Goal: Task Accomplishment & Management: Manage account settings

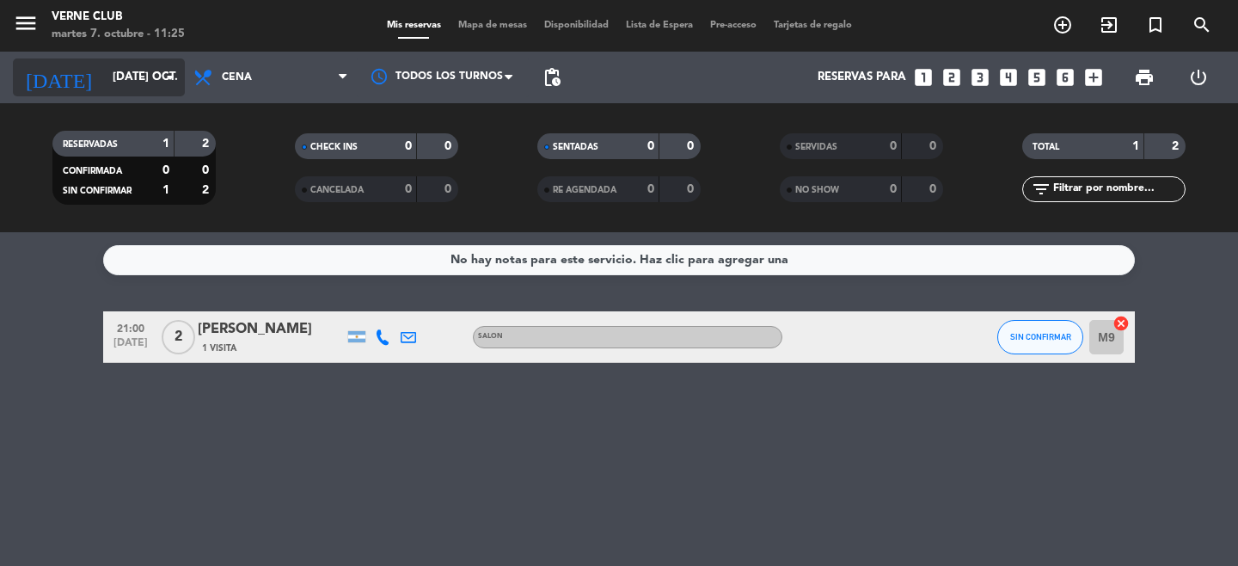
click at [158, 71] on input "[DATE] oct." at bounding box center [179, 77] width 151 height 31
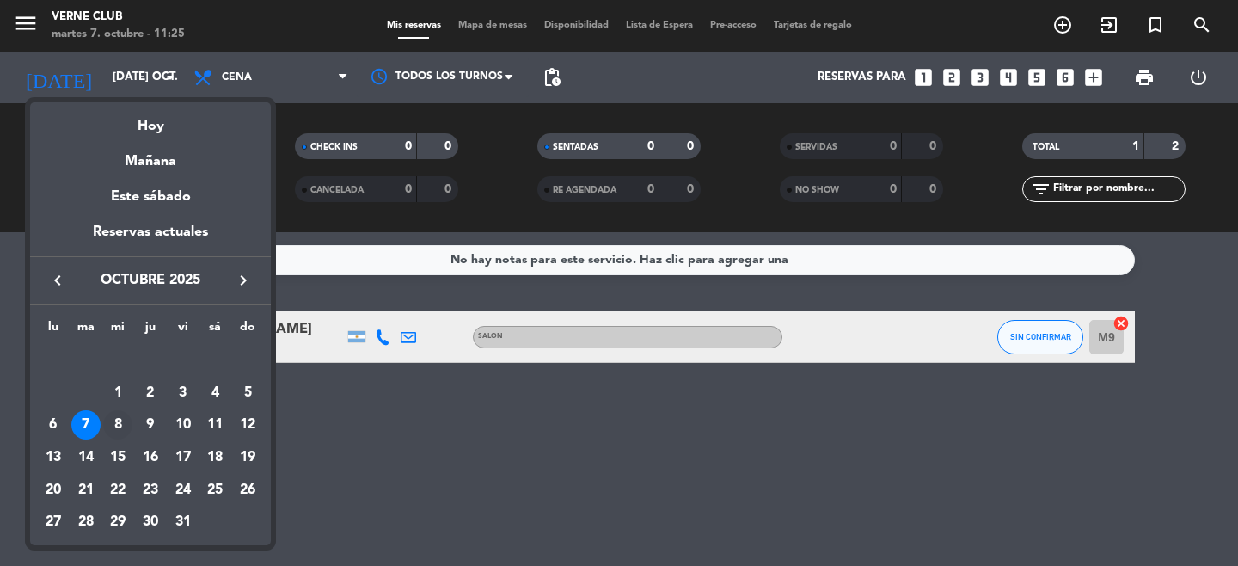
click at [113, 418] on div "8" at bounding box center [117, 424] width 29 height 29
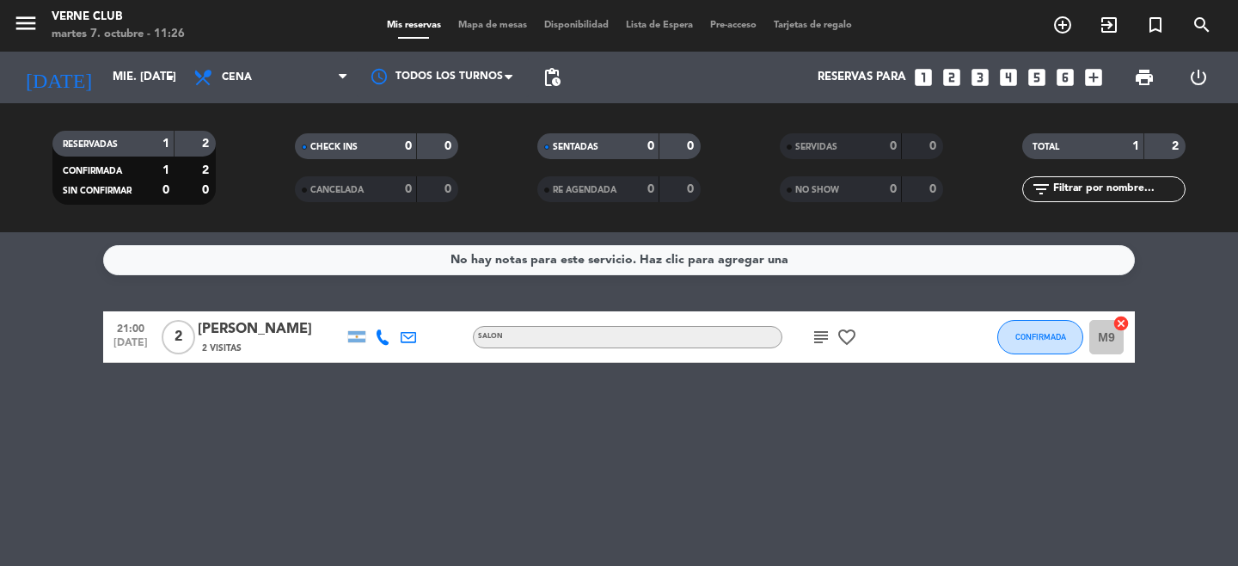
click at [820, 333] on icon "subject" at bounding box center [821, 337] width 21 height 21
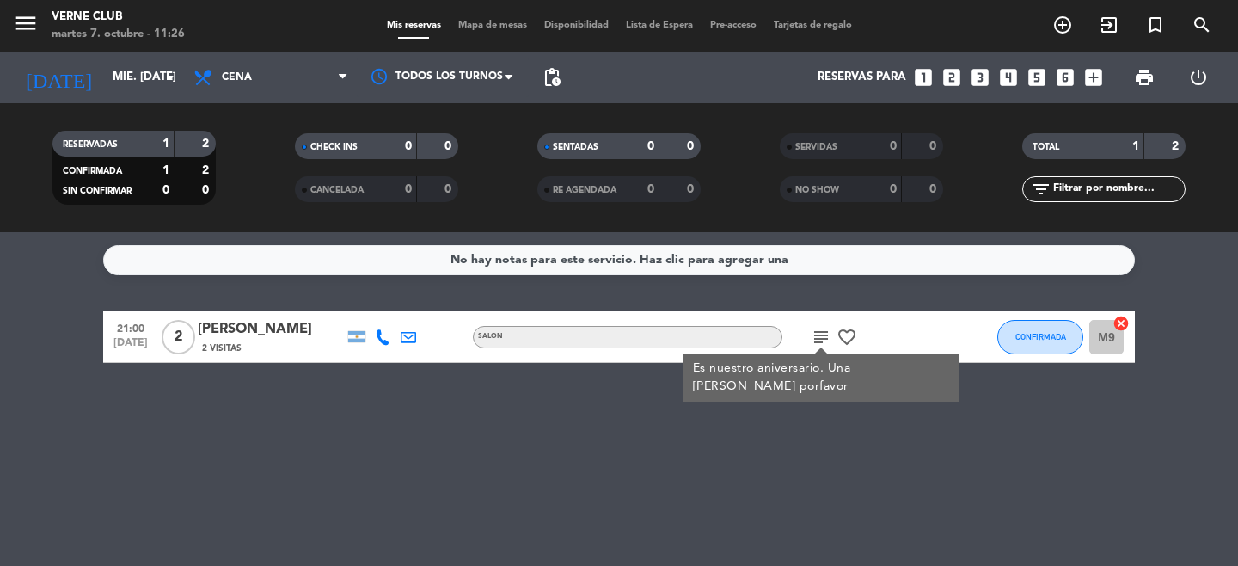
click at [820, 333] on icon "subject" at bounding box center [821, 337] width 21 height 21
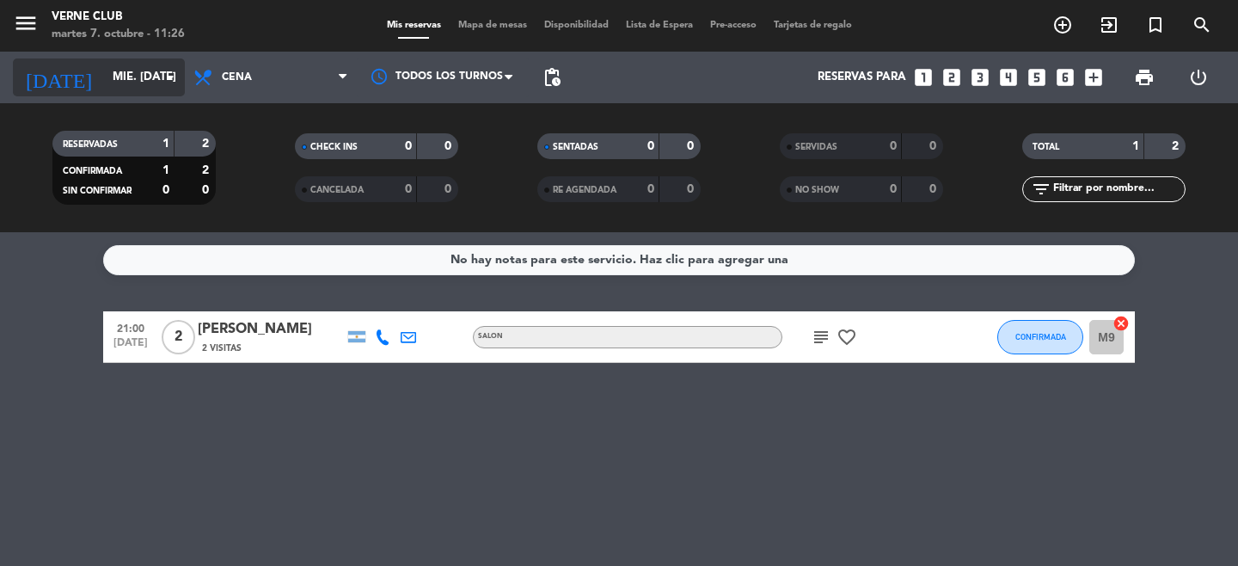
click at [132, 75] on input "mié. [DATE]" at bounding box center [179, 77] width 151 height 31
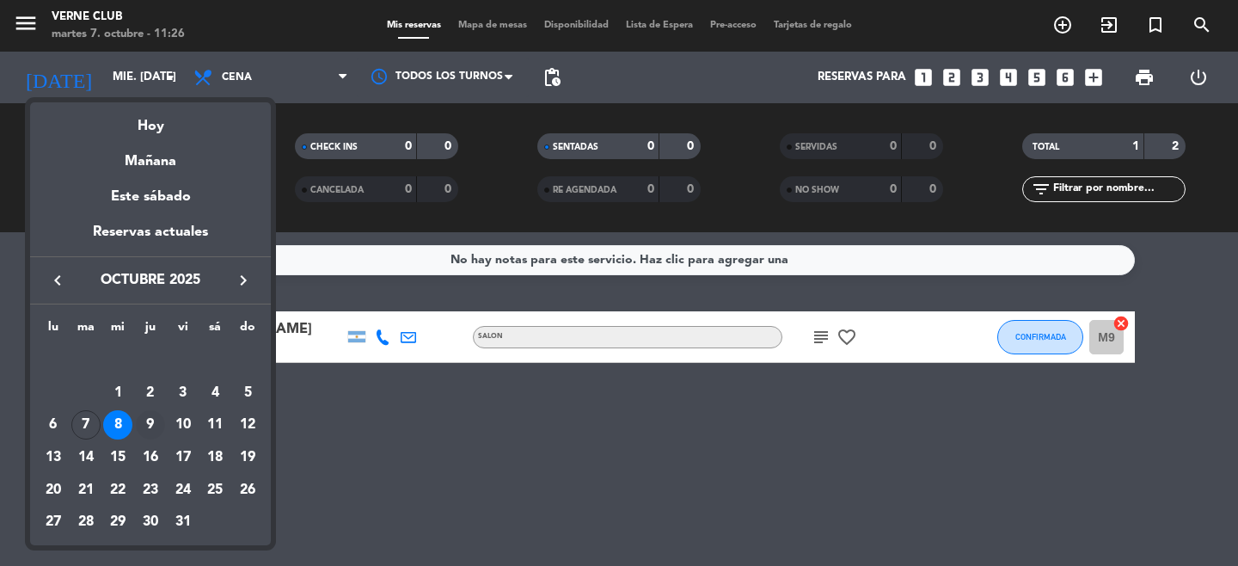
click at [143, 421] on div "9" at bounding box center [150, 424] width 29 height 29
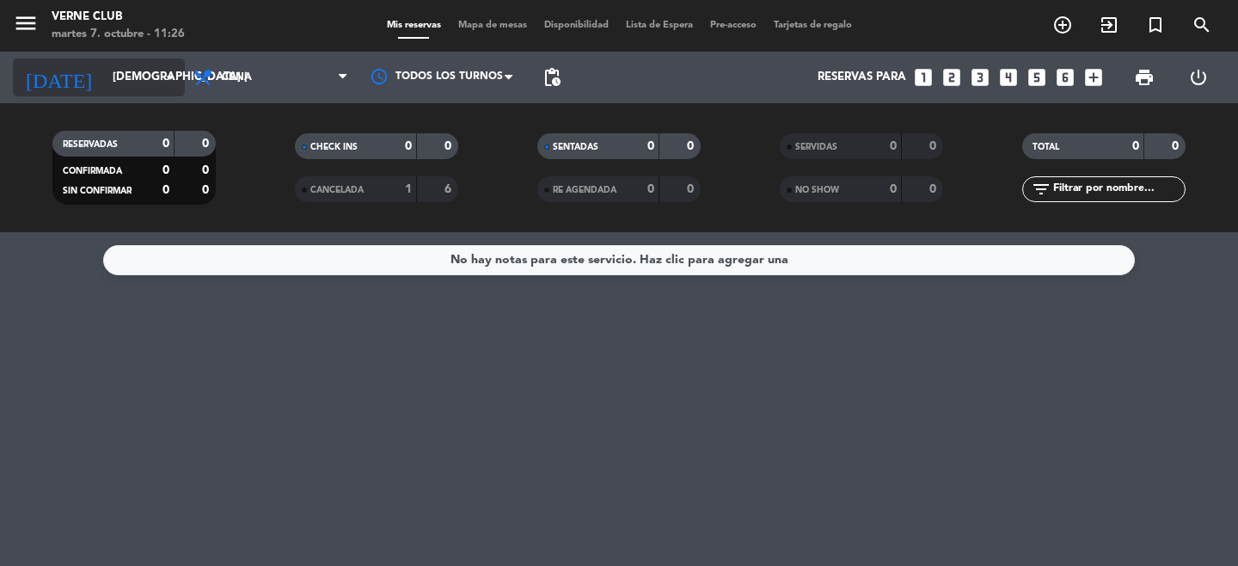
click at [157, 78] on input "[DEMOGRAPHIC_DATA] [DATE]" at bounding box center [179, 77] width 151 height 31
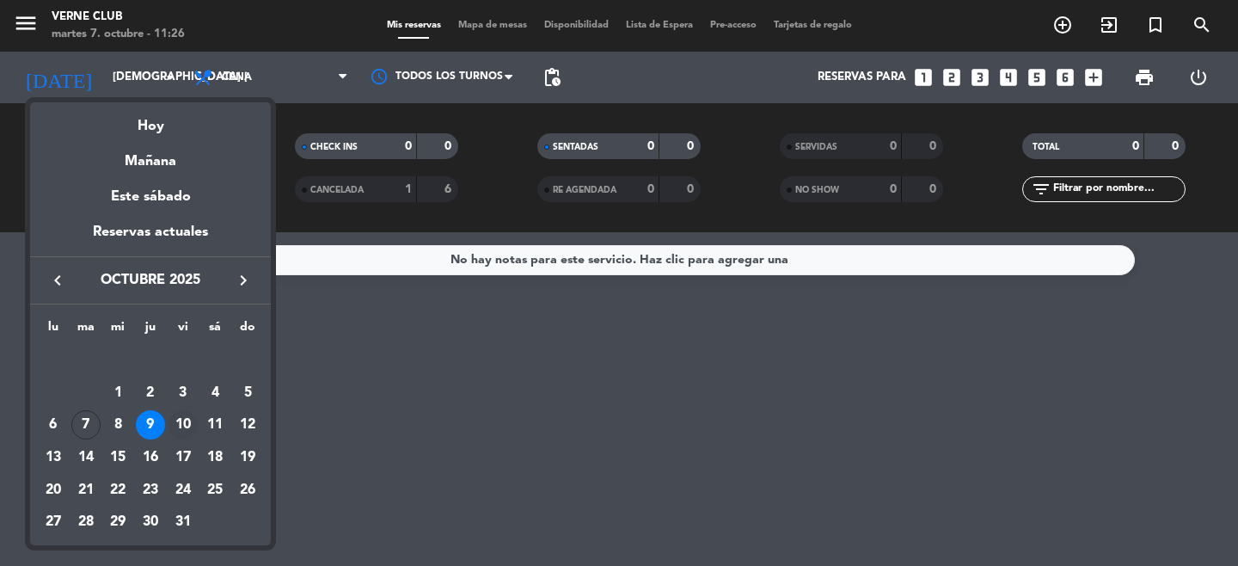
click at [181, 419] on div "10" at bounding box center [183, 424] width 29 height 29
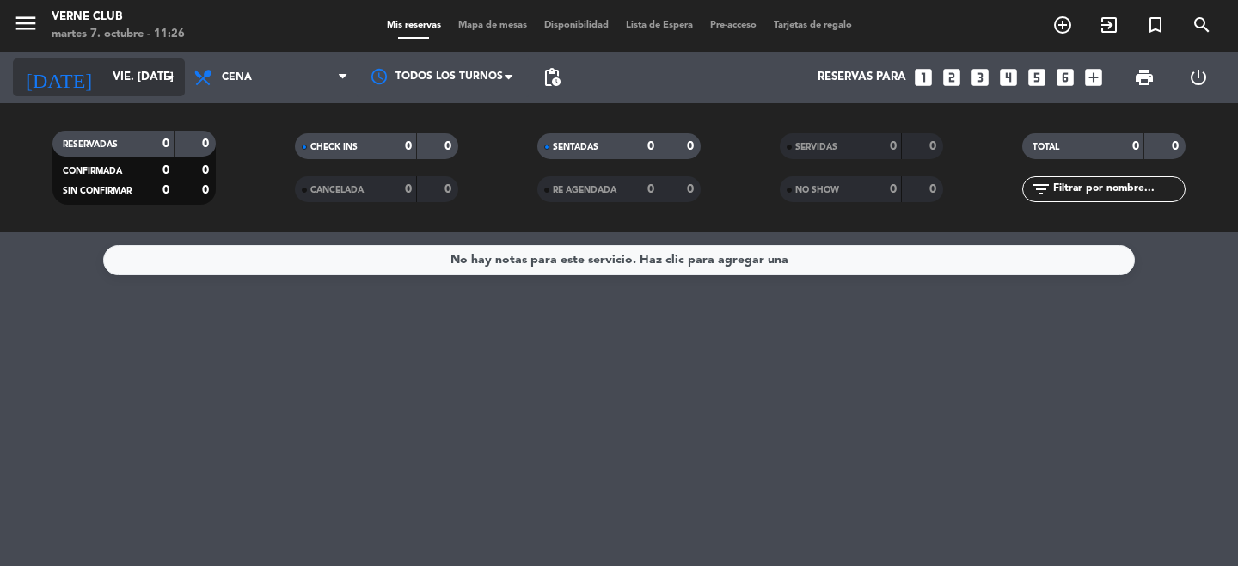
click at [170, 91] on input "vie. [DATE]" at bounding box center [179, 77] width 151 height 31
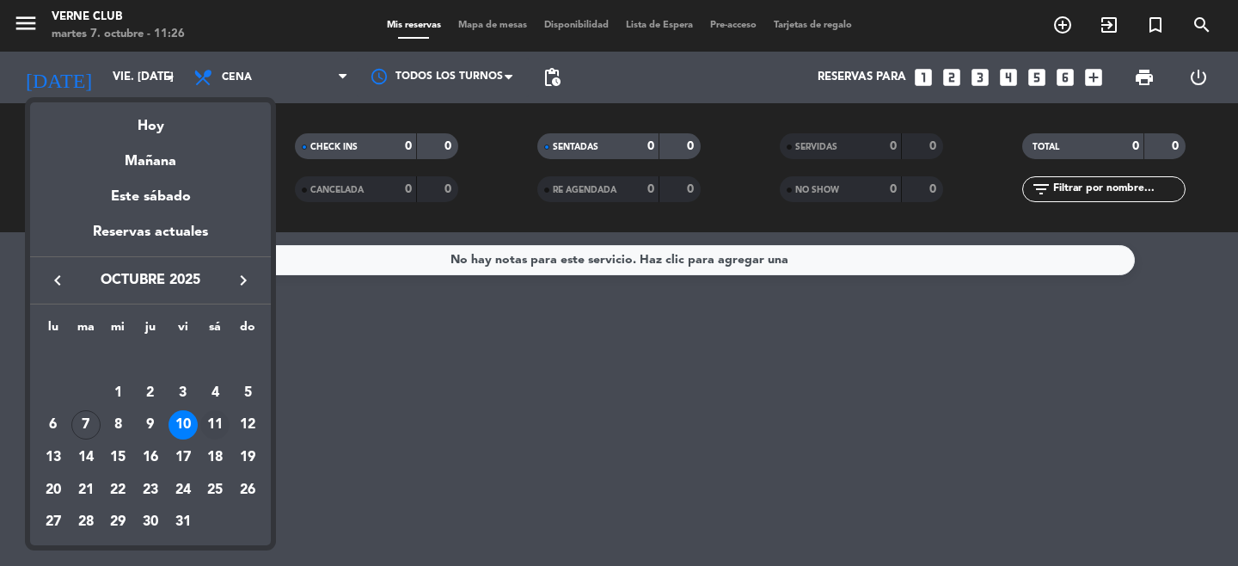
click at [218, 415] on div "11" at bounding box center [214, 424] width 29 height 29
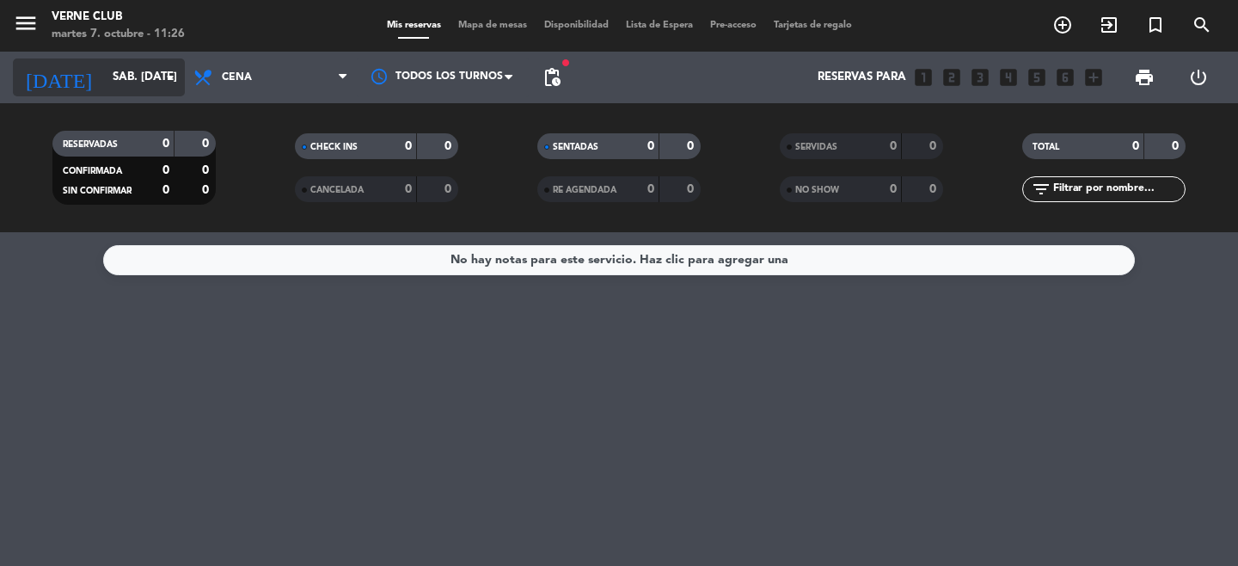
click at [156, 72] on input "sáb. [DATE]" at bounding box center [179, 77] width 151 height 31
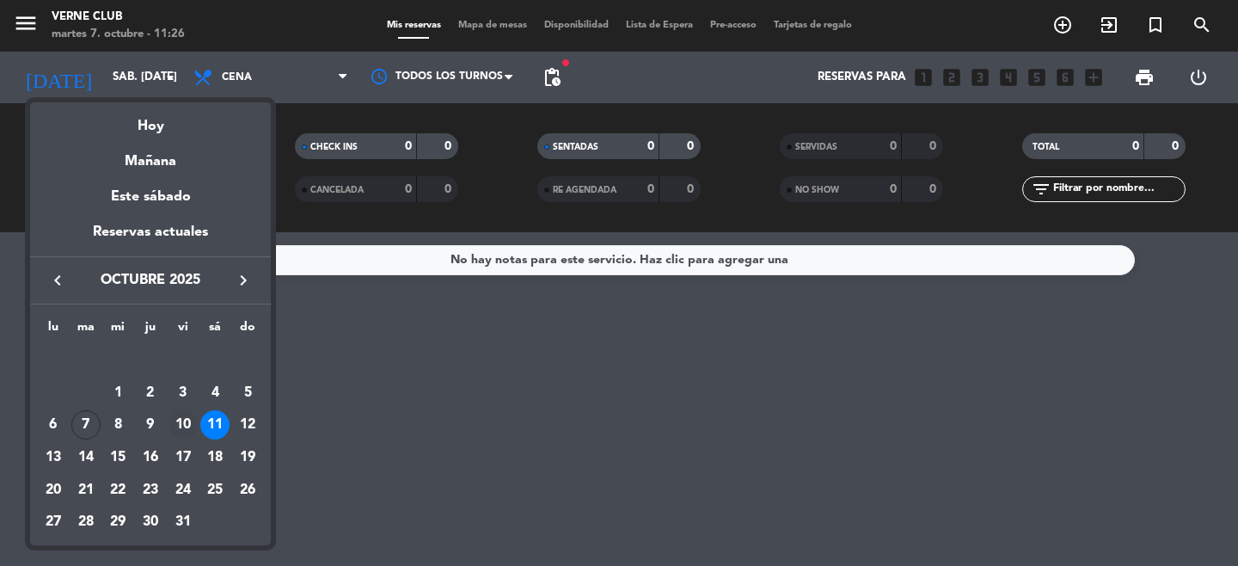
click at [177, 425] on div "10" at bounding box center [183, 424] width 29 height 29
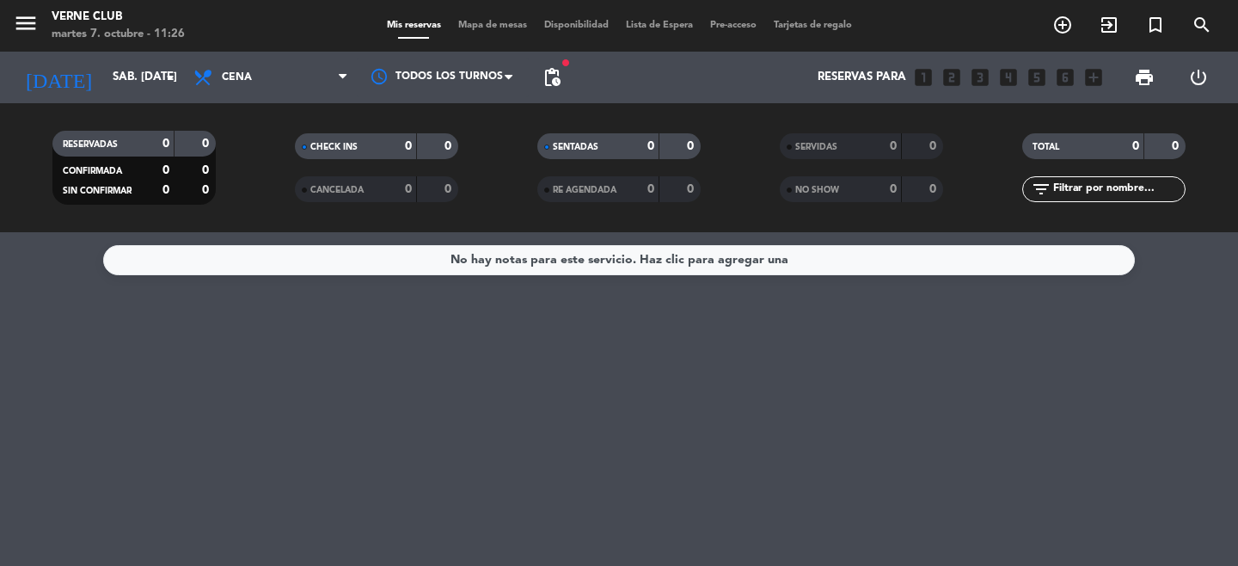
type input "vie. [DATE]"
click at [480, 30] on span "Mapa de mesas" at bounding box center [493, 25] width 86 height 9
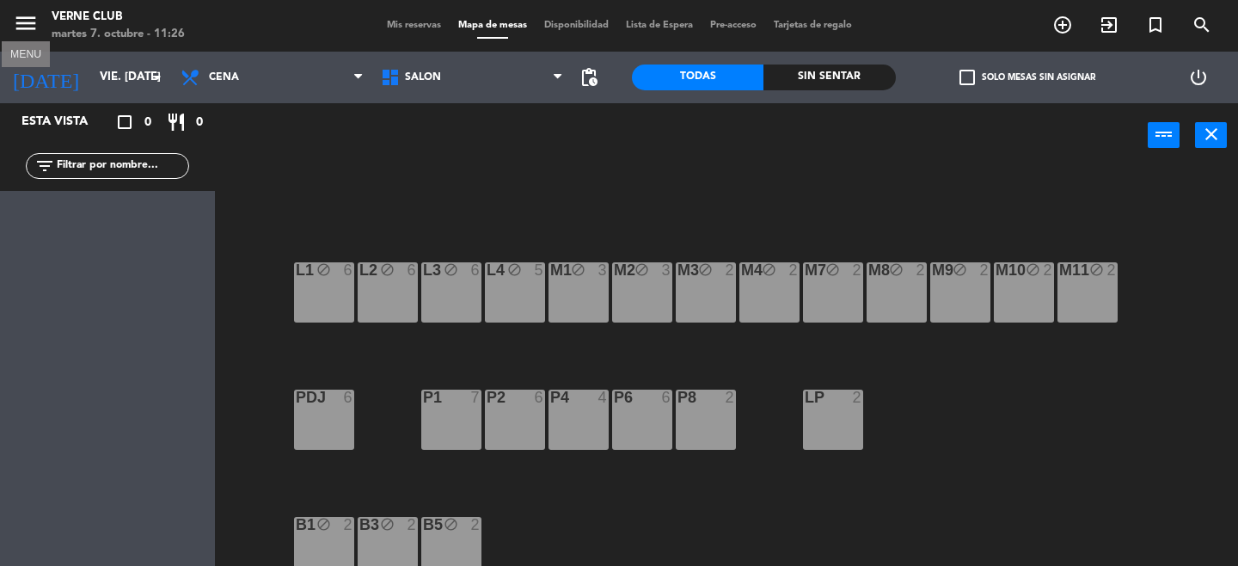
click at [31, 15] on icon "menu" at bounding box center [26, 23] width 26 height 26
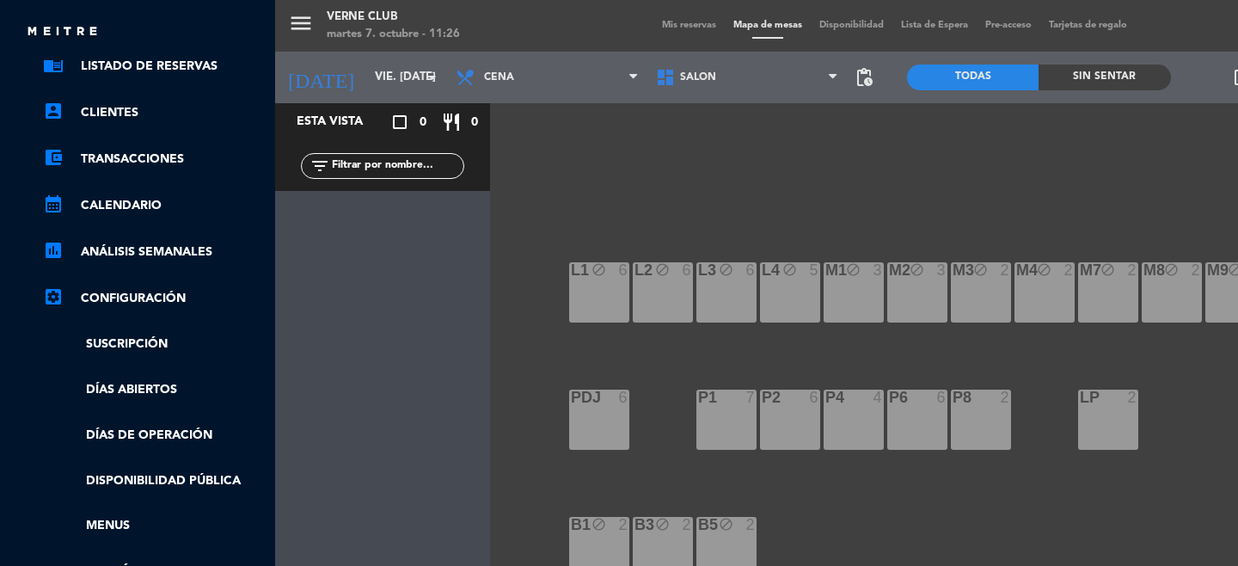
scroll to position [92, 0]
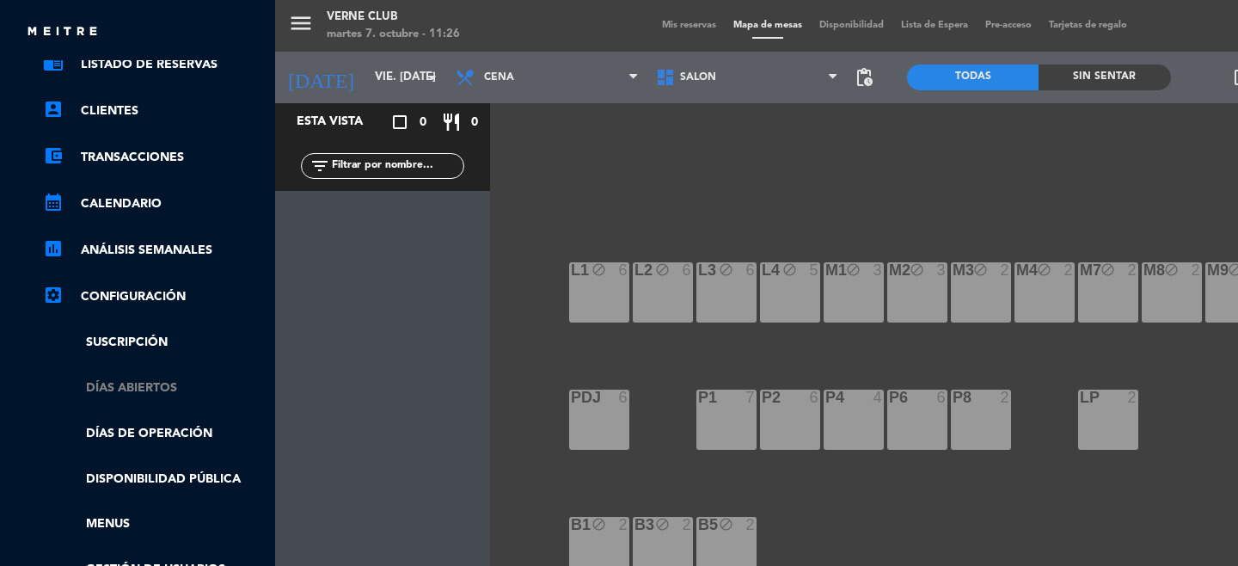
click at [150, 390] on link "Días abiertos" at bounding box center [155, 388] width 224 height 20
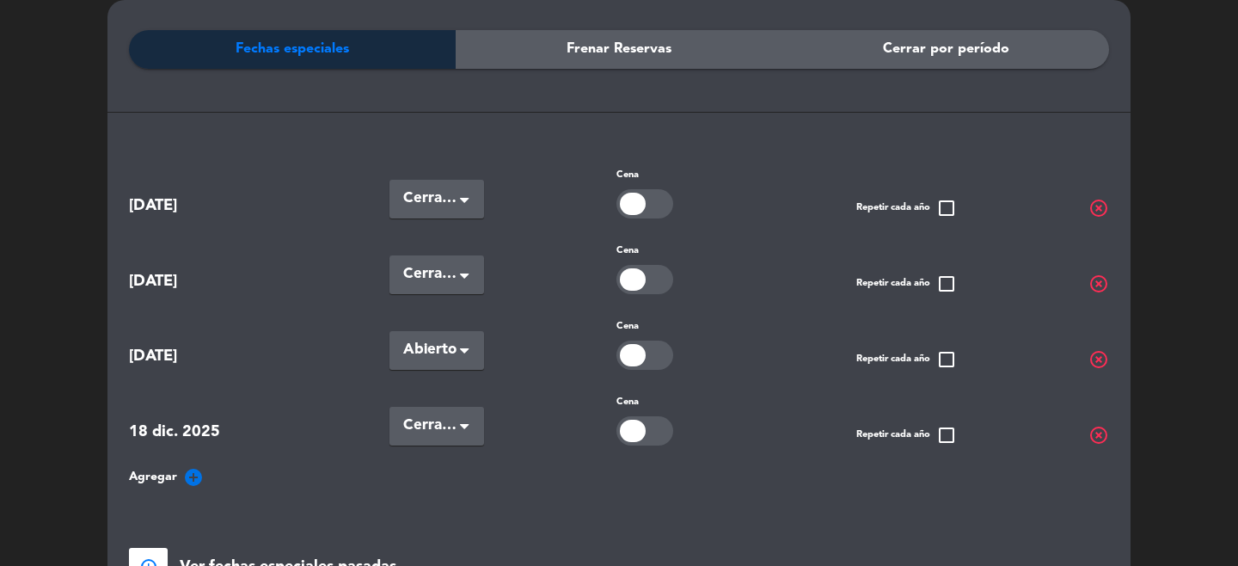
scroll to position [80, 0]
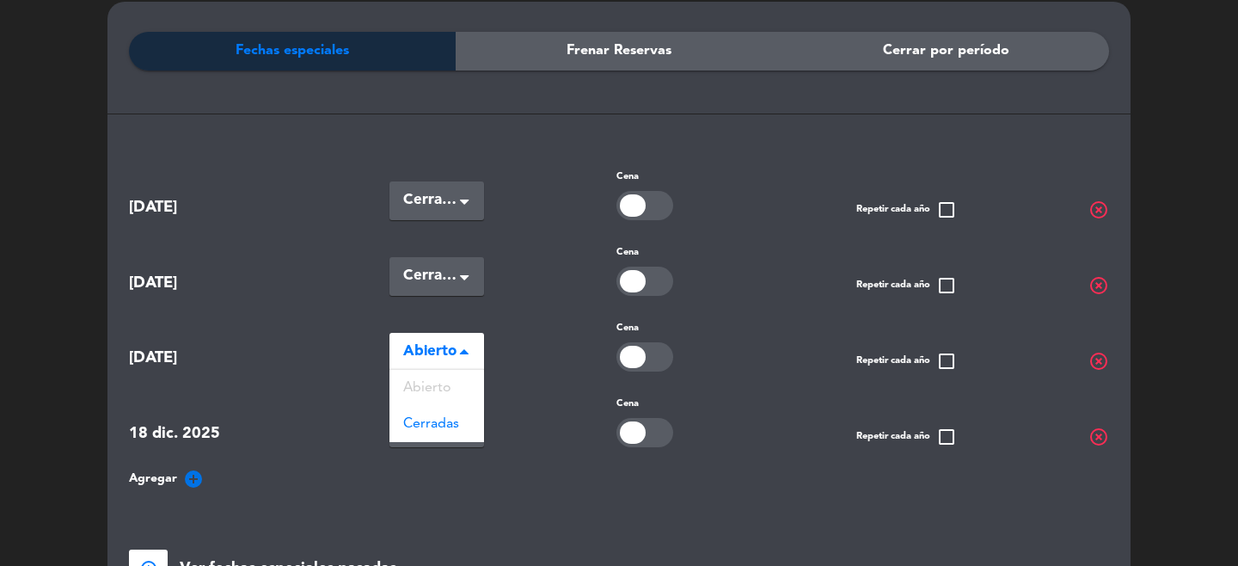
click at [434, 353] on span "Abierto" at bounding box center [429, 352] width 53 height 24
click at [432, 417] on span "Cerradas" at bounding box center [431, 424] width 56 height 14
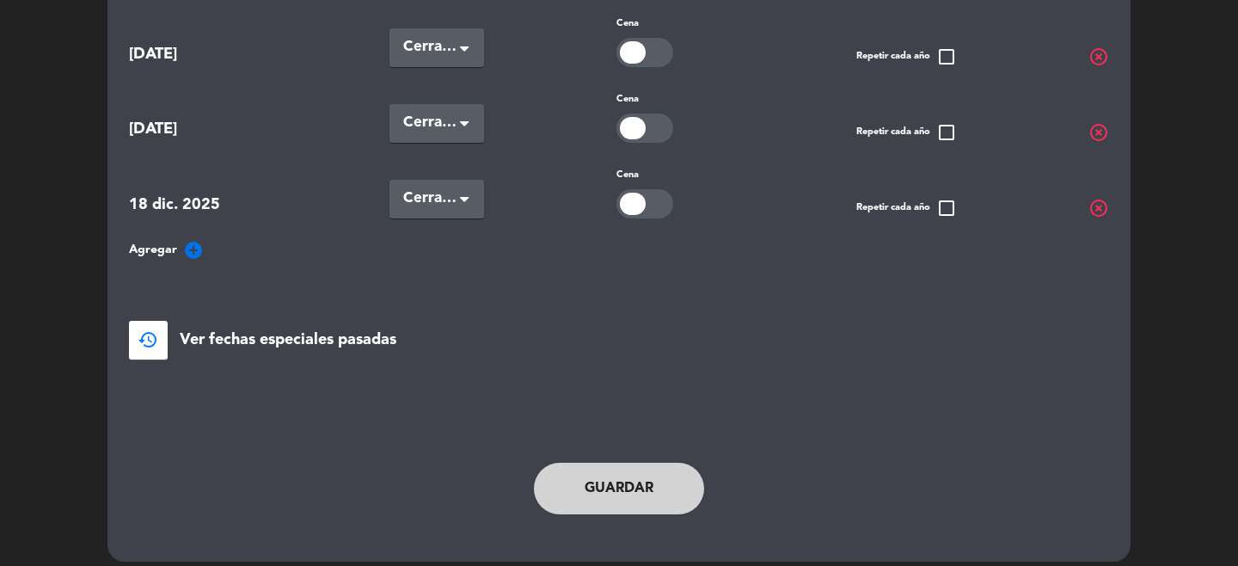
scroll to position [317, 0]
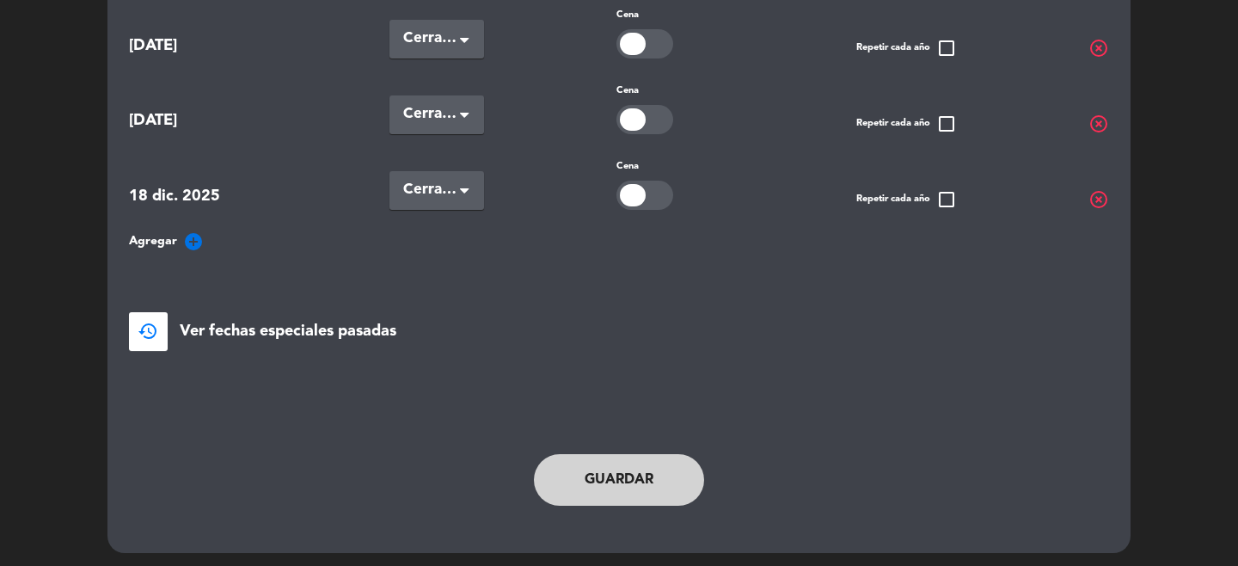
click at [653, 483] on button "Guardar" at bounding box center [619, 480] width 170 height 52
